Goal: Find specific page/section: Find specific page/section

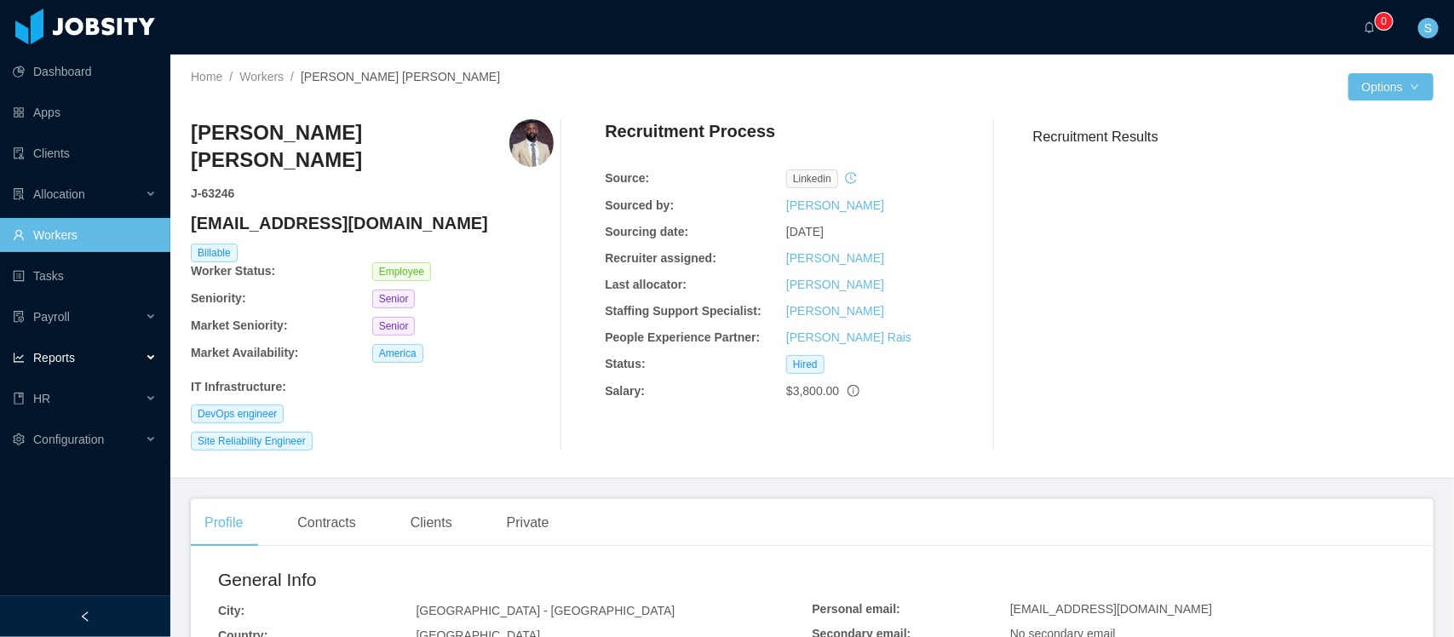
click at [113, 363] on div "Reports" at bounding box center [85, 358] width 170 height 34
click at [103, 400] on link "End Of Month" at bounding box center [91, 399] width 131 height 34
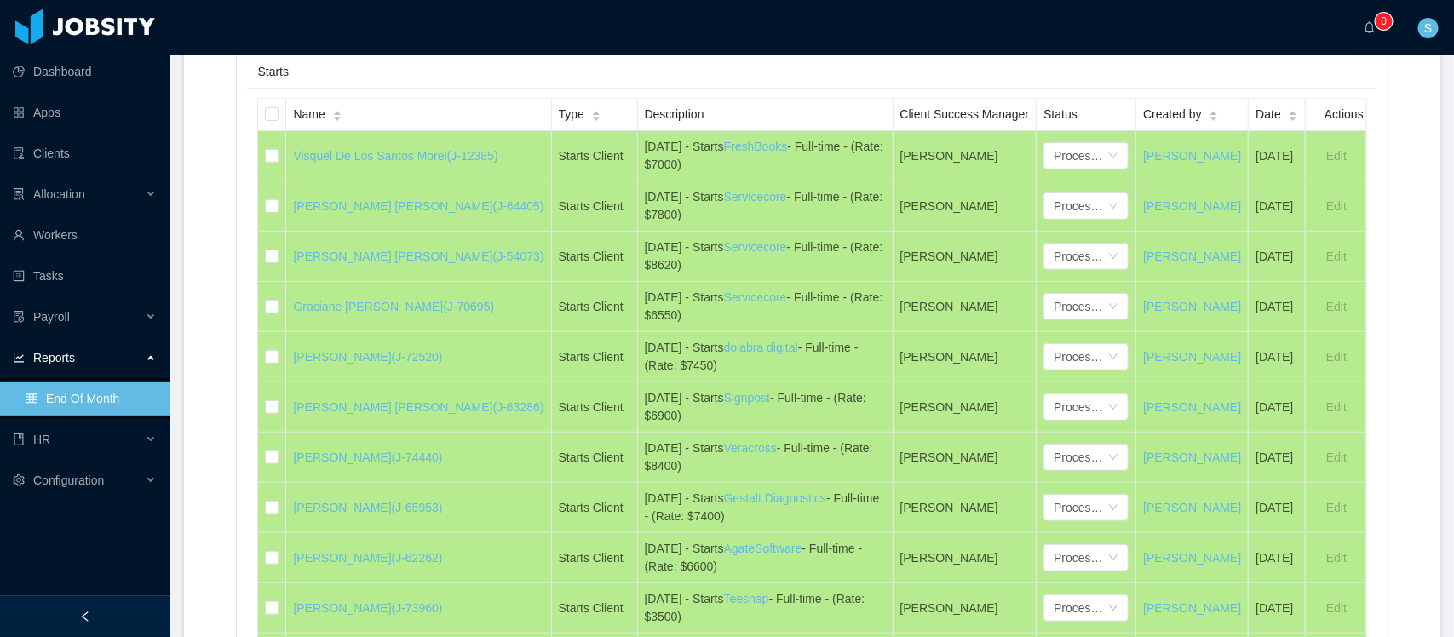
scroll to position [106, 0]
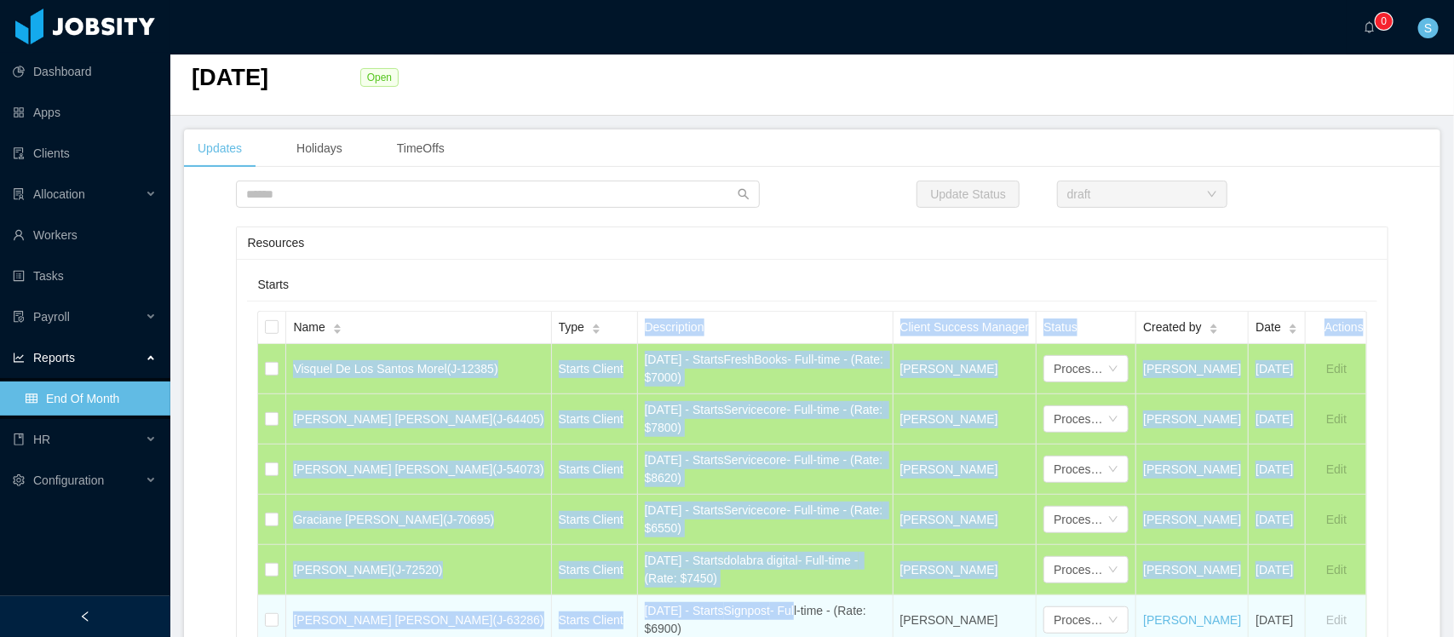
drag, startPoint x: 243, startPoint y: 348, endPoint x: 805, endPoint y: 633, distance: 630.6
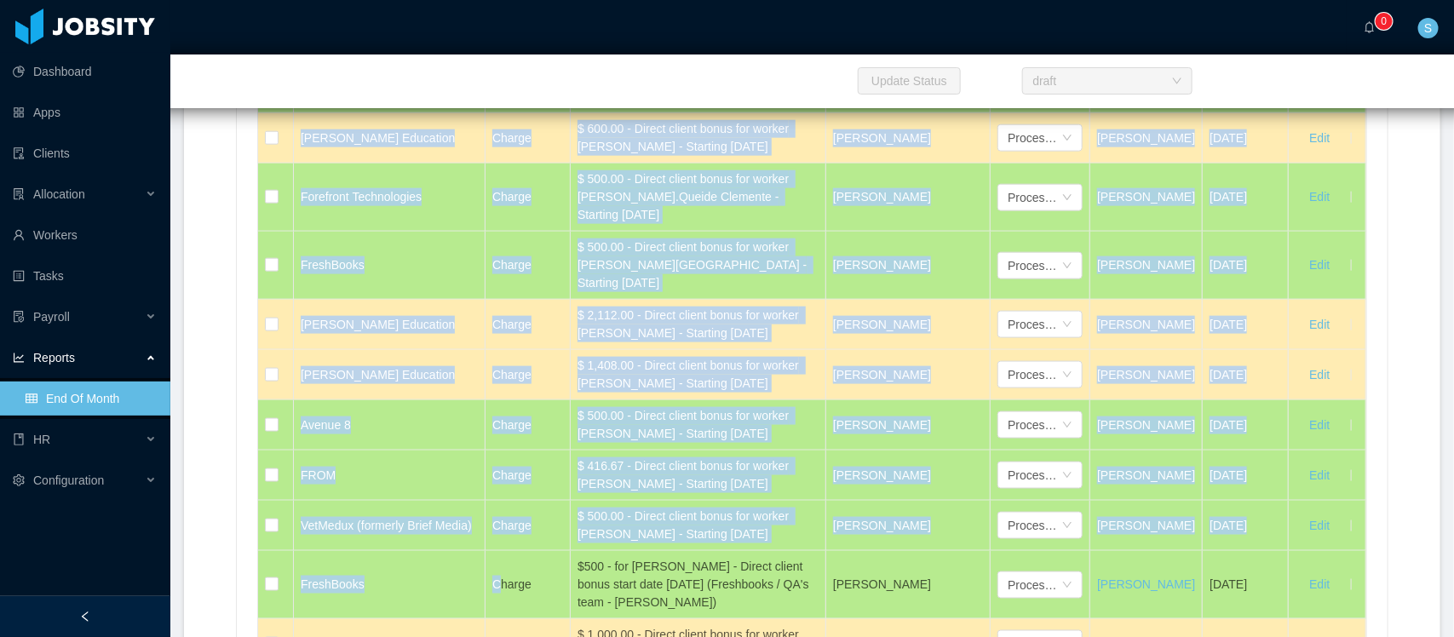
scroll to position [0, 0]
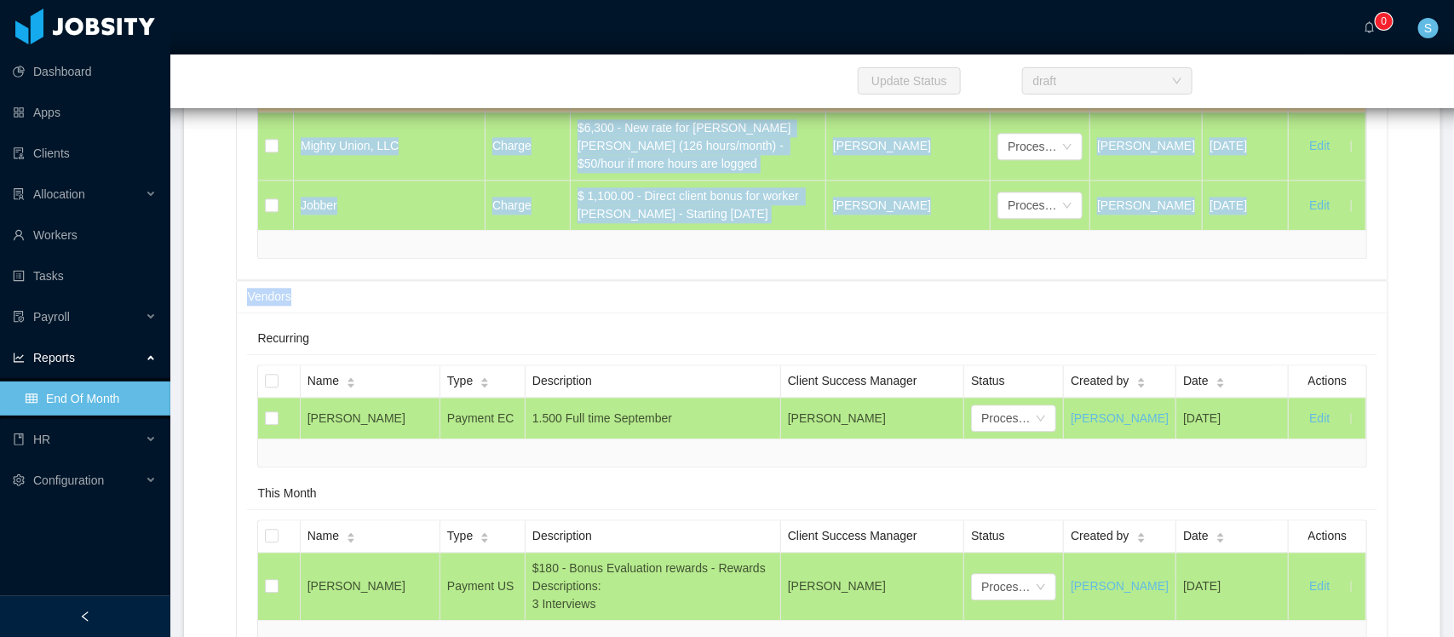
drag, startPoint x: 245, startPoint y: 278, endPoint x: 508, endPoint y: 597, distance: 413.4
copy div "Resources Starts Name Type Description Client Success Manager Status Created by…"
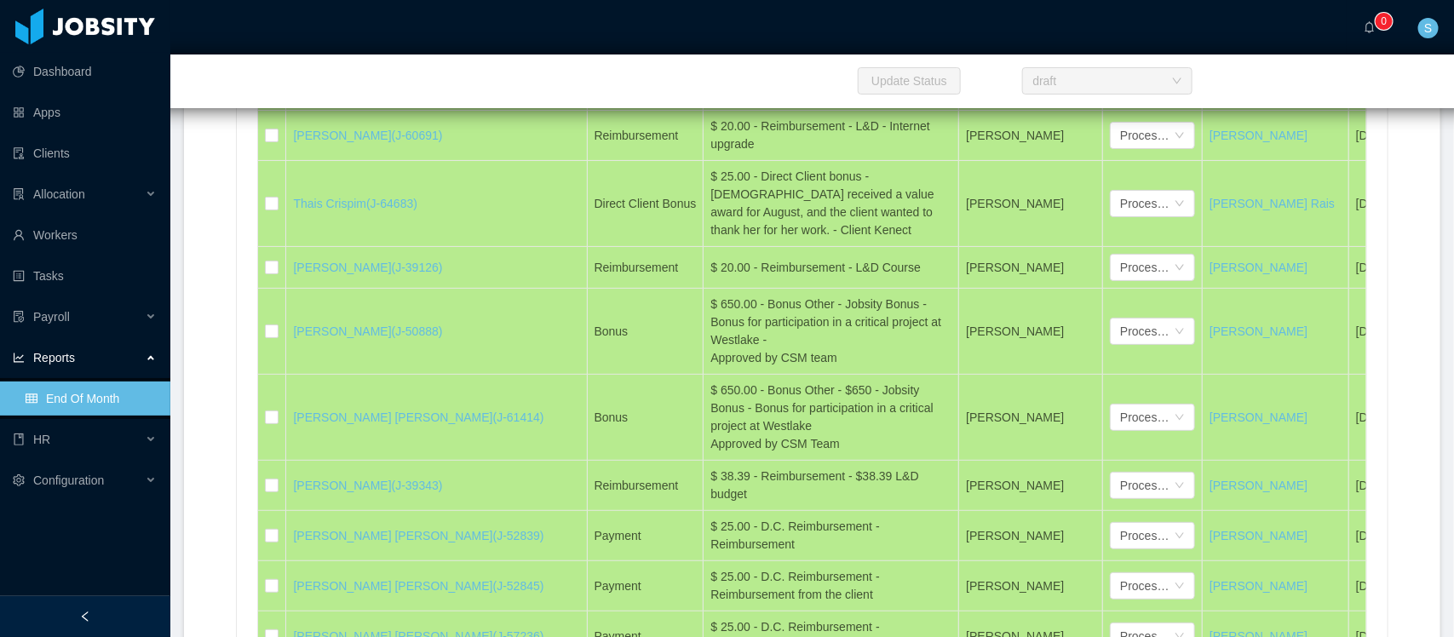
scroll to position [2693, 0]
